Goal: Download file/media

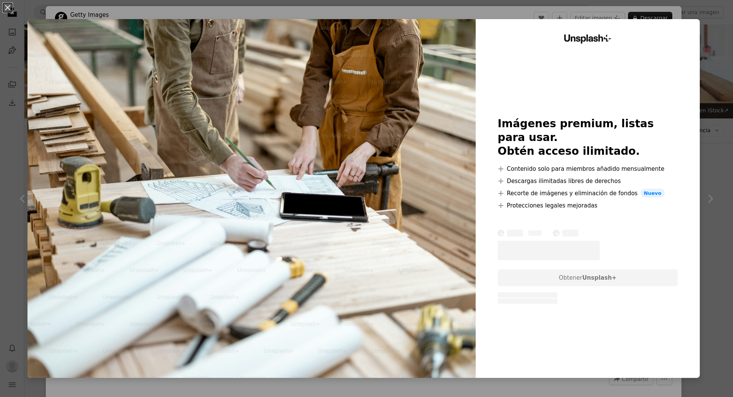
scroll to position [76, 0]
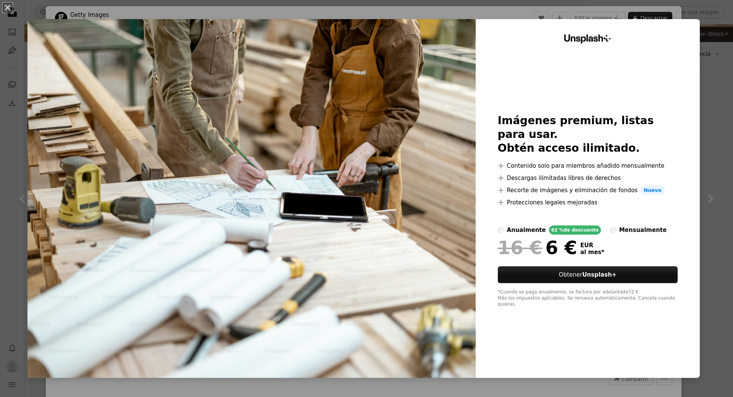
click at [620, 232] on div "mensualmente" at bounding box center [643, 229] width 47 height 9
click at [512, 233] on div "anualmente" at bounding box center [526, 229] width 39 height 9
click at [620, 235] on div "mensualmente" at bounding box center [643, 229] width 47 height 9
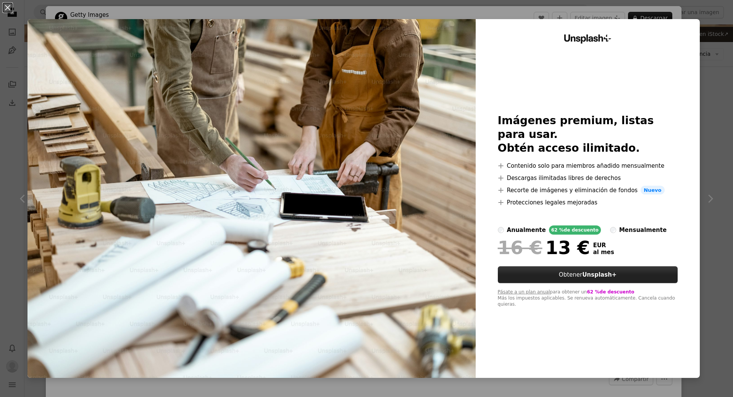
click at [600, 278] on strong "Unsplash+" at bounding box center [600, 274] width 34 height 7
